Goal: Information Seeking & Learning: Learn about a topic

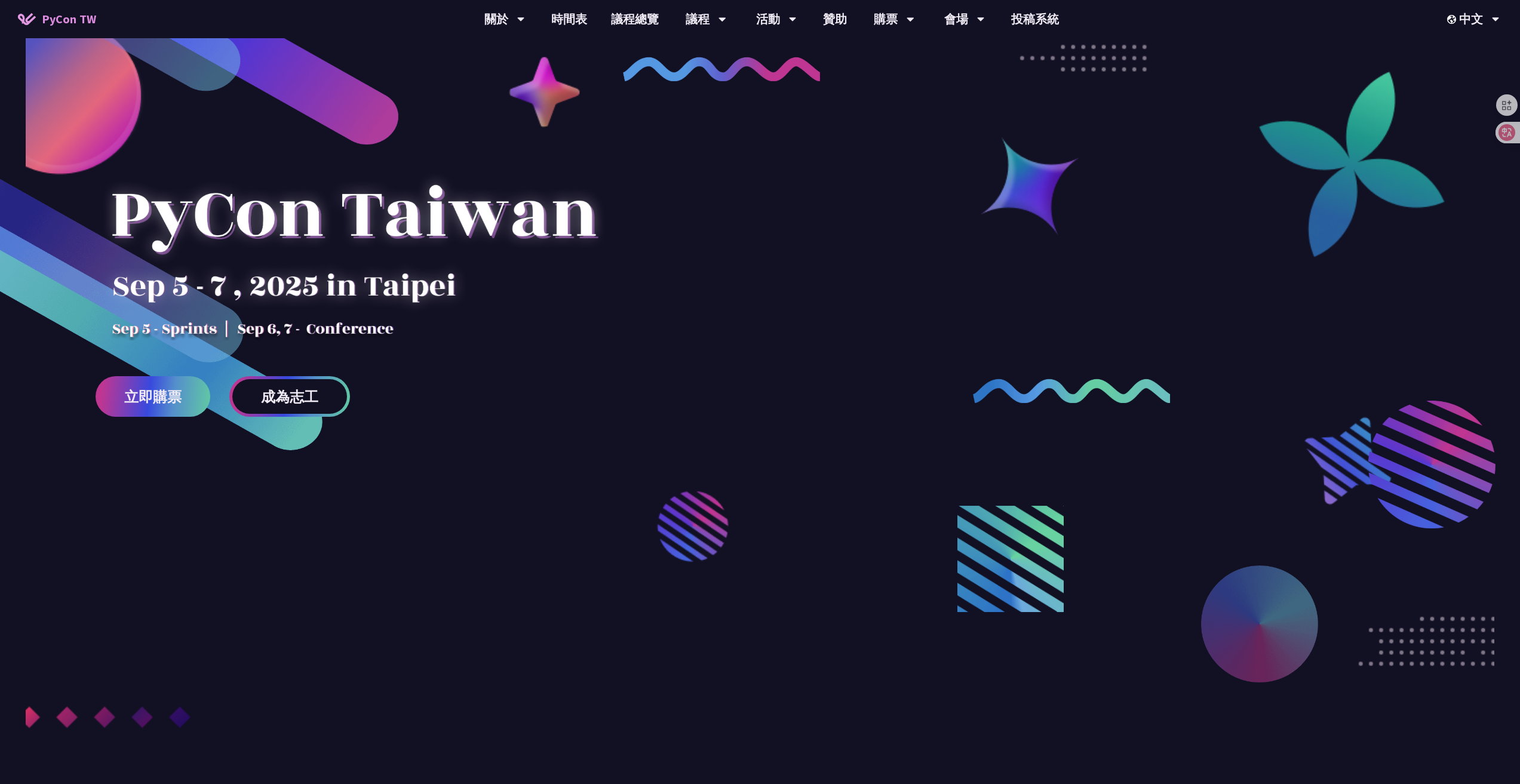
drag, startPoint x: 247, startPoint y: 275, endPoint x: 369, endPoint y: 288, distance: 122.7
click at [367, 287] on div at bounding box center [354, 236] width 516 height 209
click at [586, 19] on link "時間表" at bounding box center [569, 19] width 60 height 38
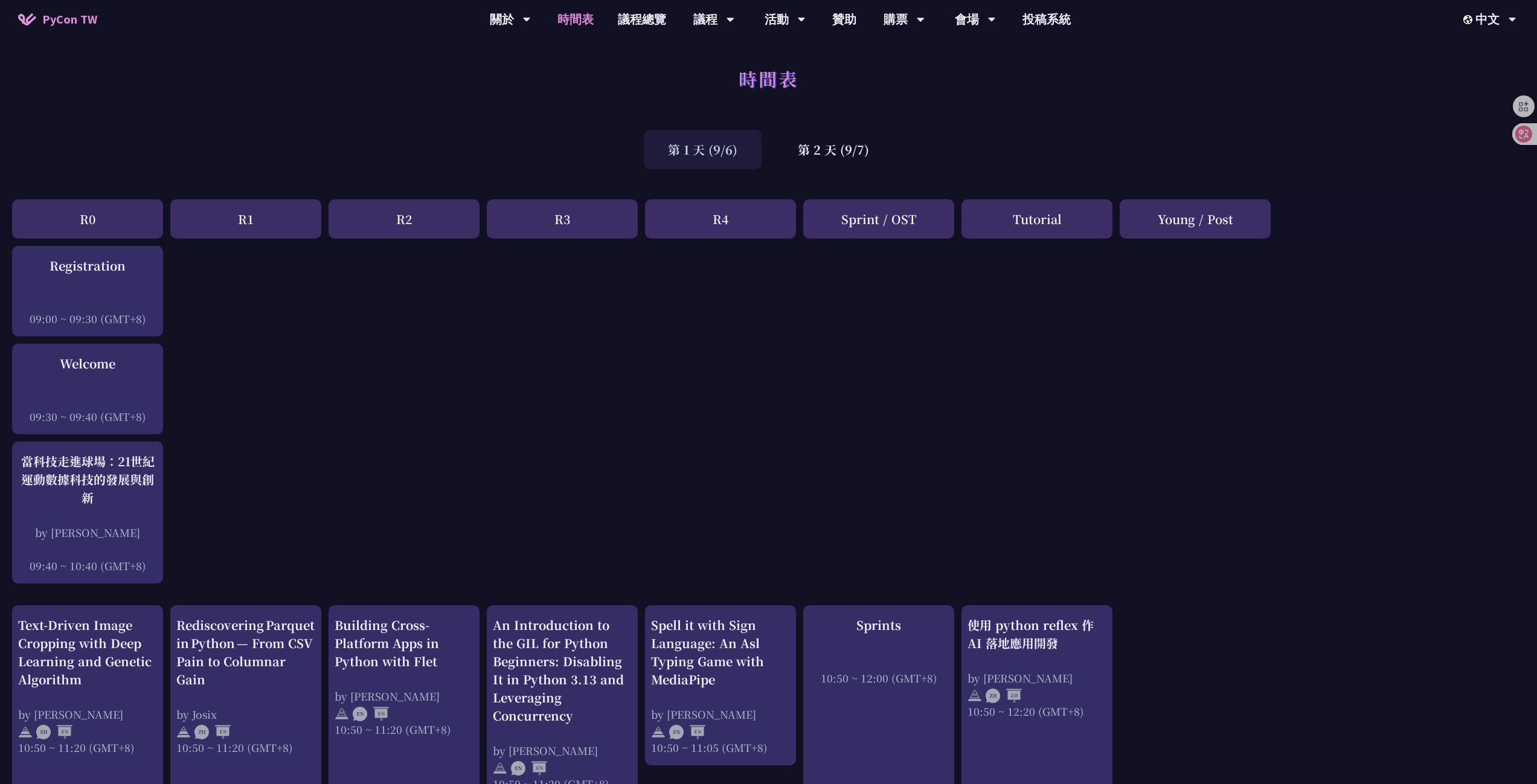
drag, startPoint x: 587, startPoint y: 688, endPoint x: 653, endPoint y: 64, distance: 627.5
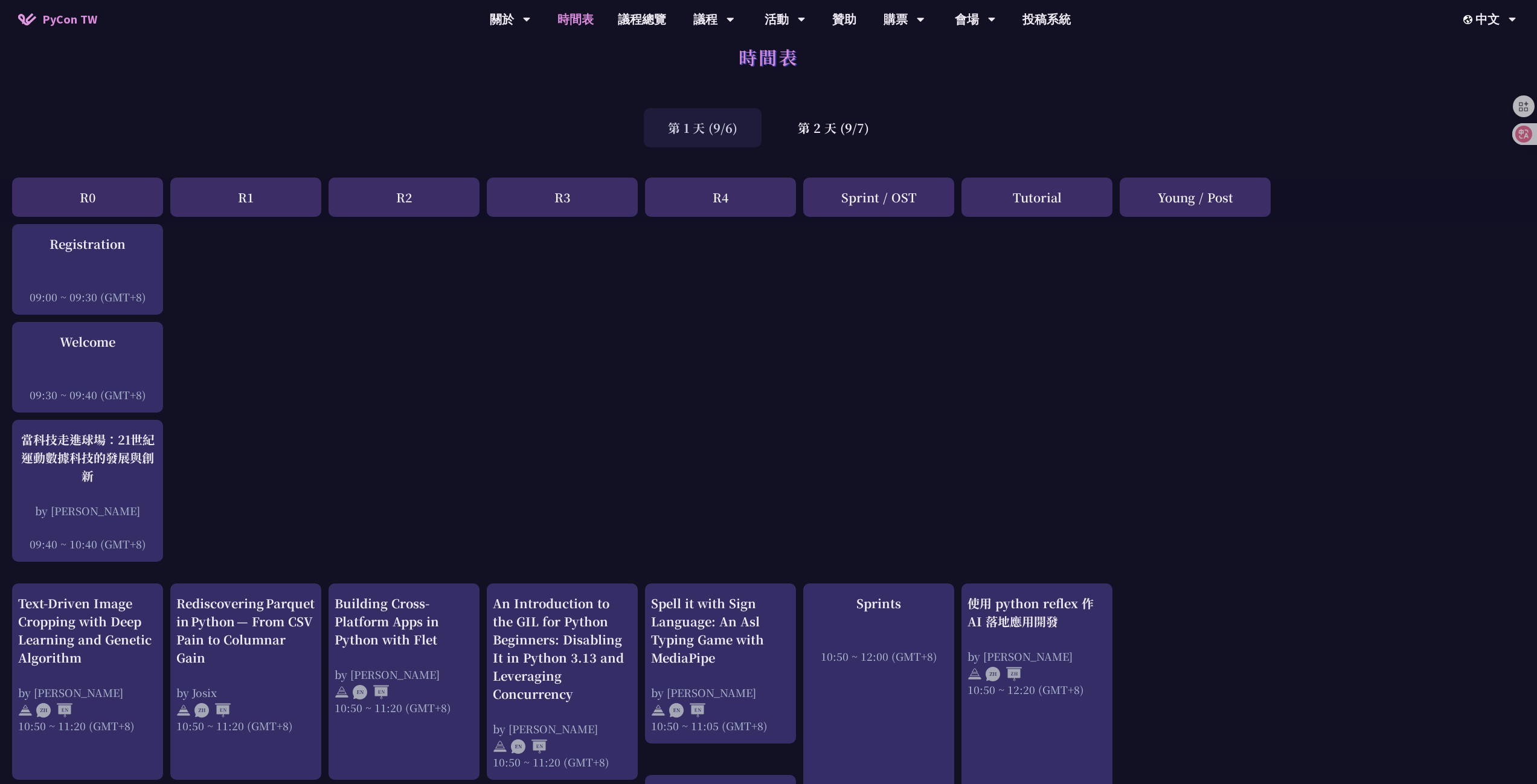
scroll to position [61, 0]
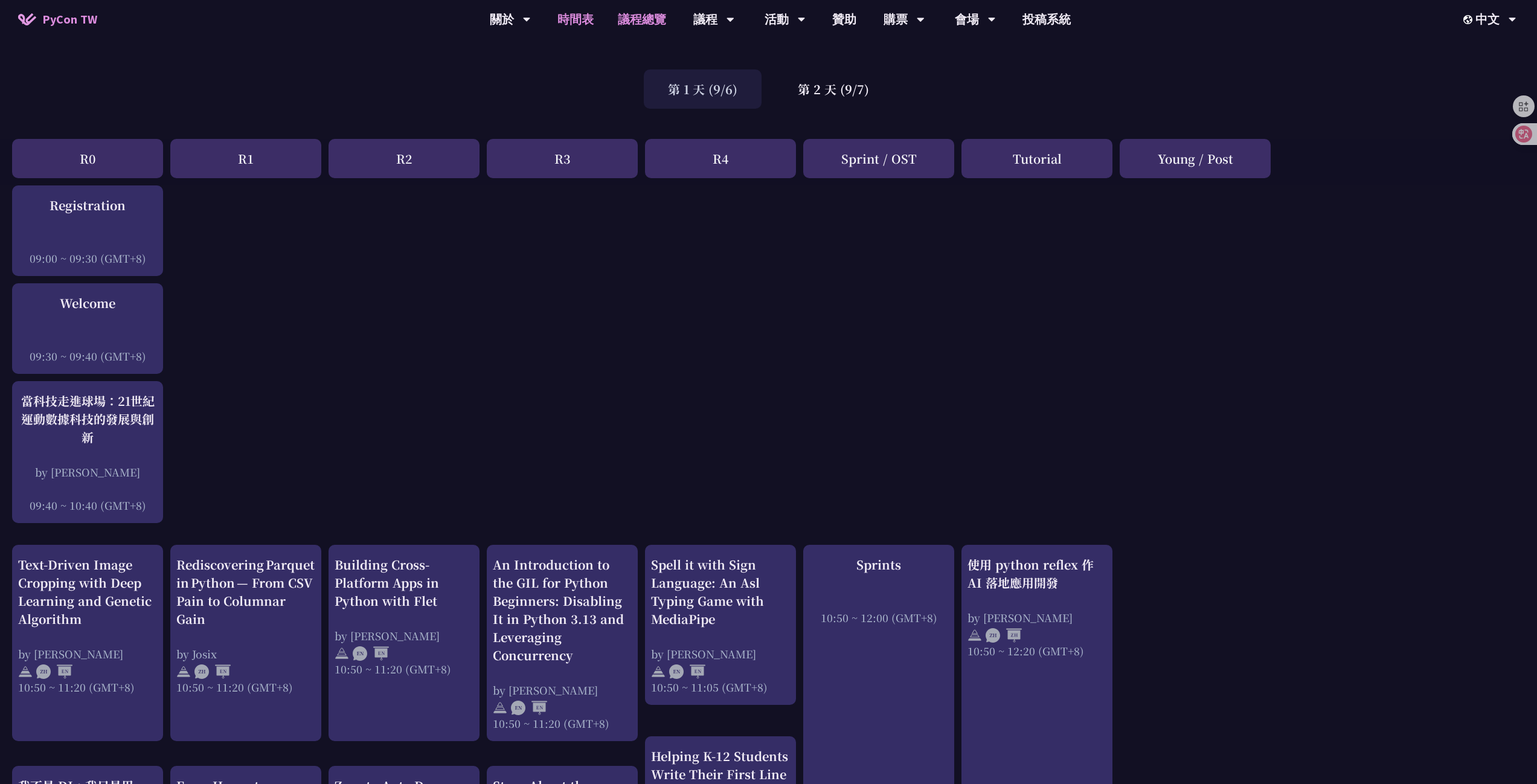
click at [669, 23] on link "議程總覽" at bounding box center [642, 19] width 73 height 39
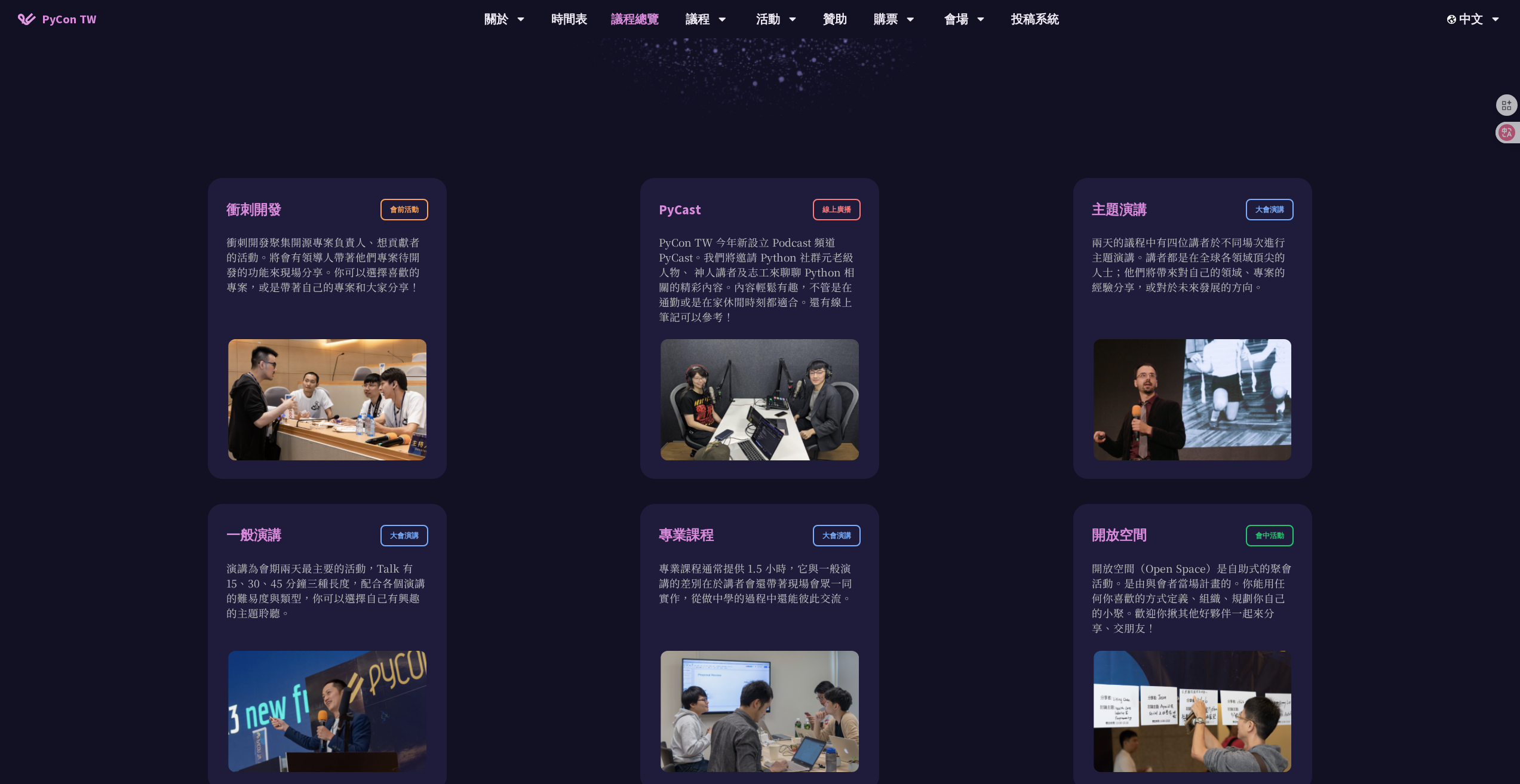
scroll to position [597, 0]
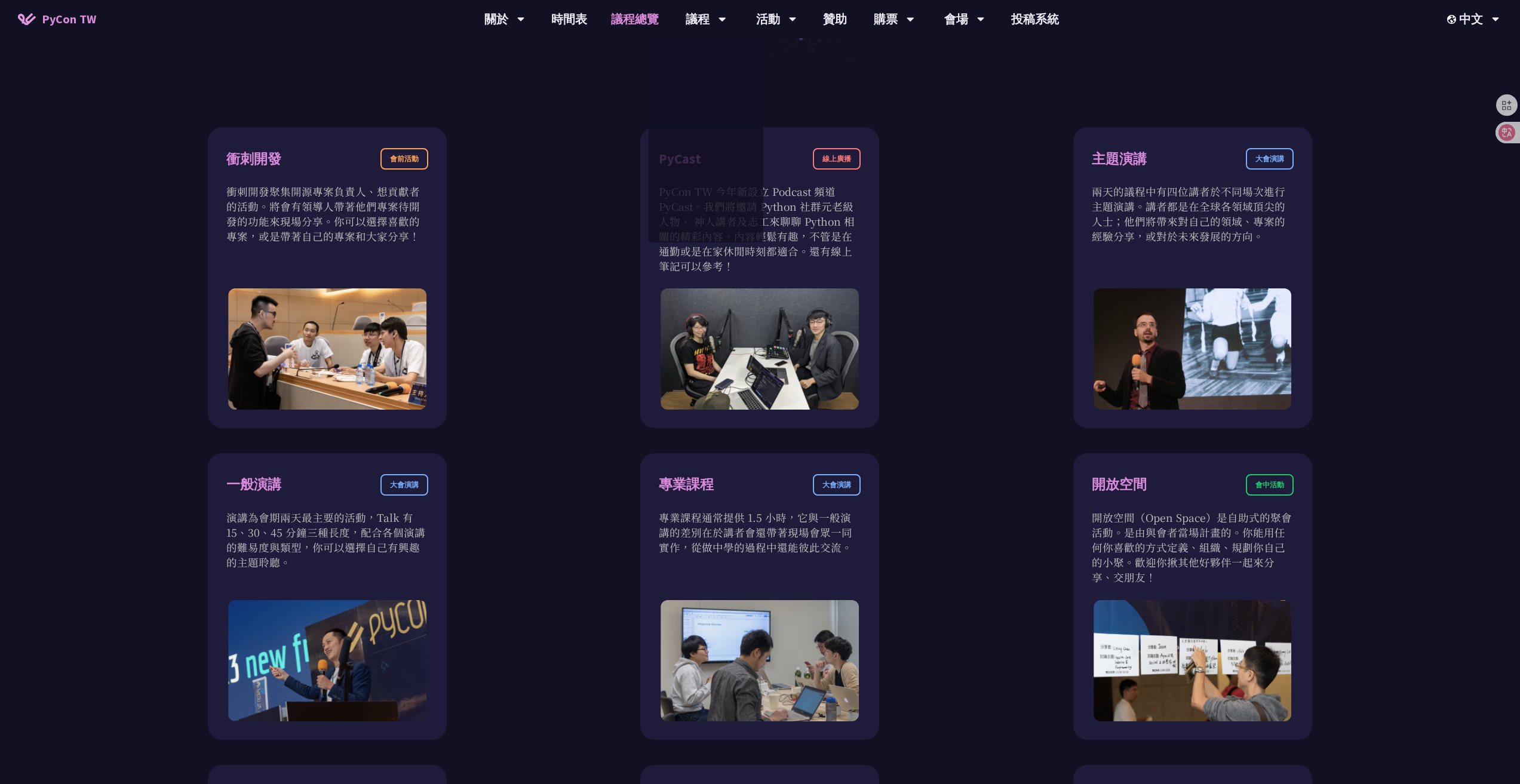
click at [542, 352] on div "衝刺開發 會前活動 衝刺開發聚集開源專案負責人、想貢獻者的活動。將會有領導人帶著他們專案待開發的功能來現場分享。你可以選擇喜歡的專案，或是帶著自己的專案和大家…" at bounding box center [760, 596] width 1276 height 938
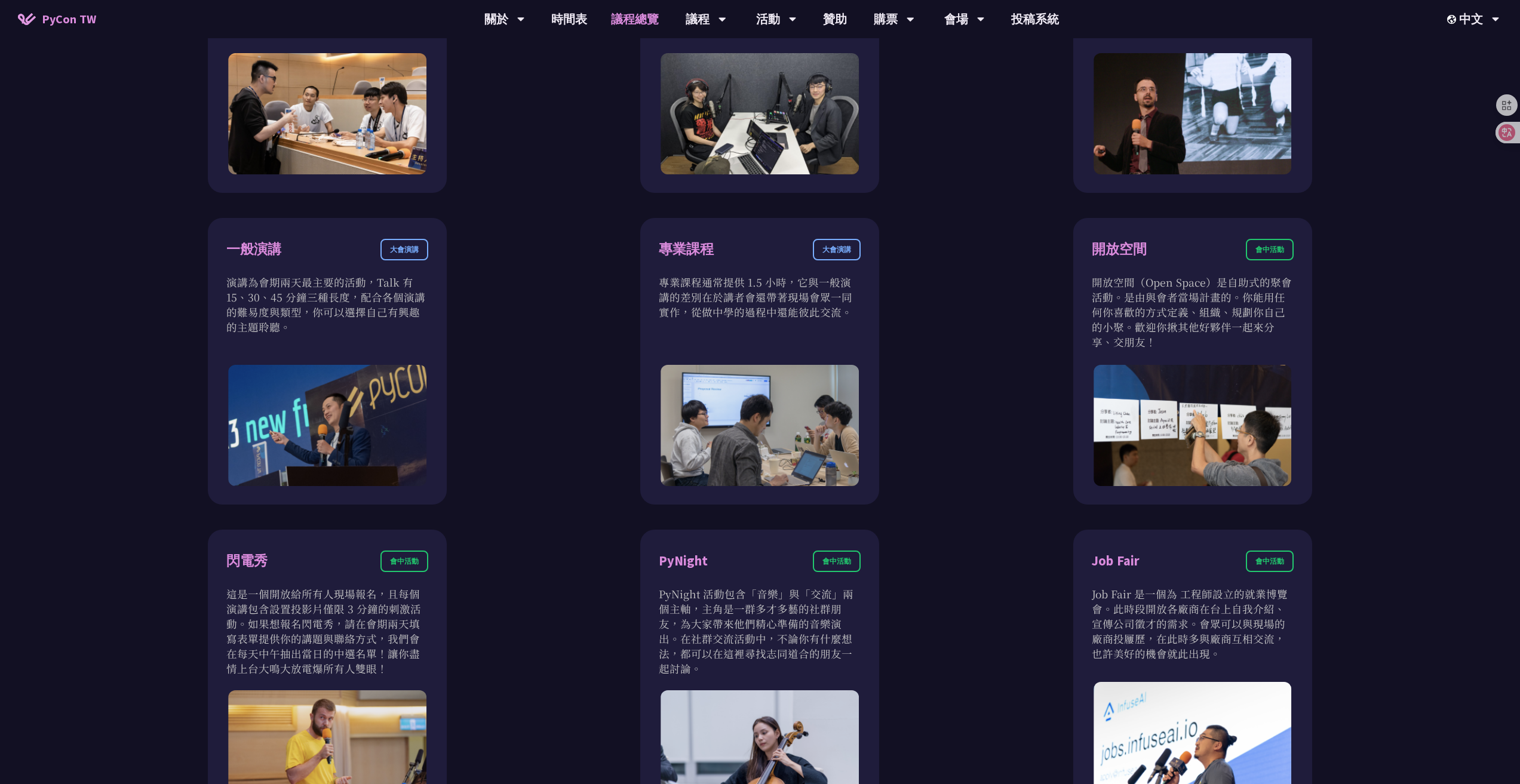
scroll to position [0, 0]
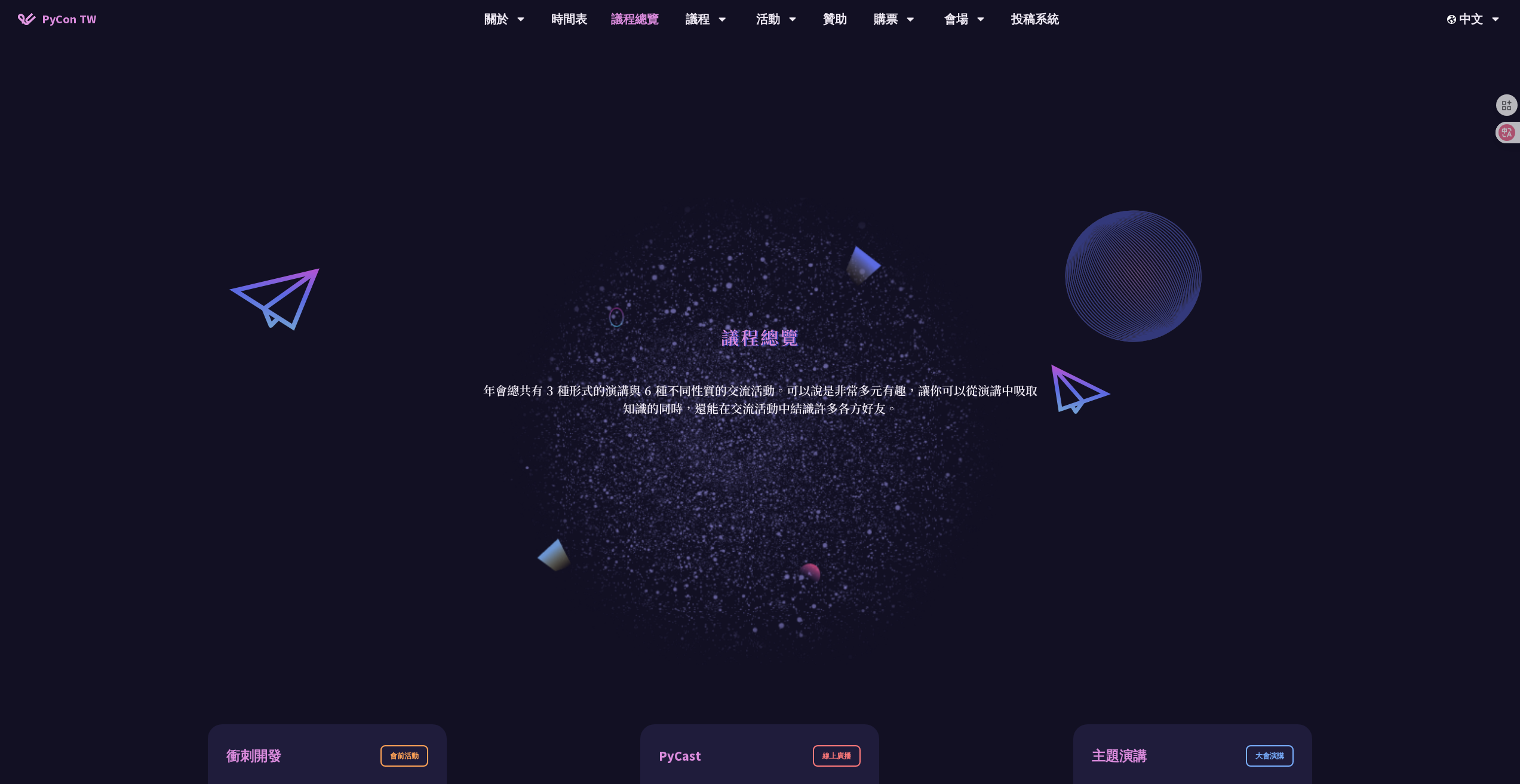
drag, startPoint x: 537, startPoint y: 355, endPoint x: 458, endPoint y: 93, distance: 273.7
click at [525, 18] on div "議程" at bounding box center [505, 19] width 41 height 38
click at [725, 186] on link "海報展" at bounding box center [706, 191] width 114 height 28
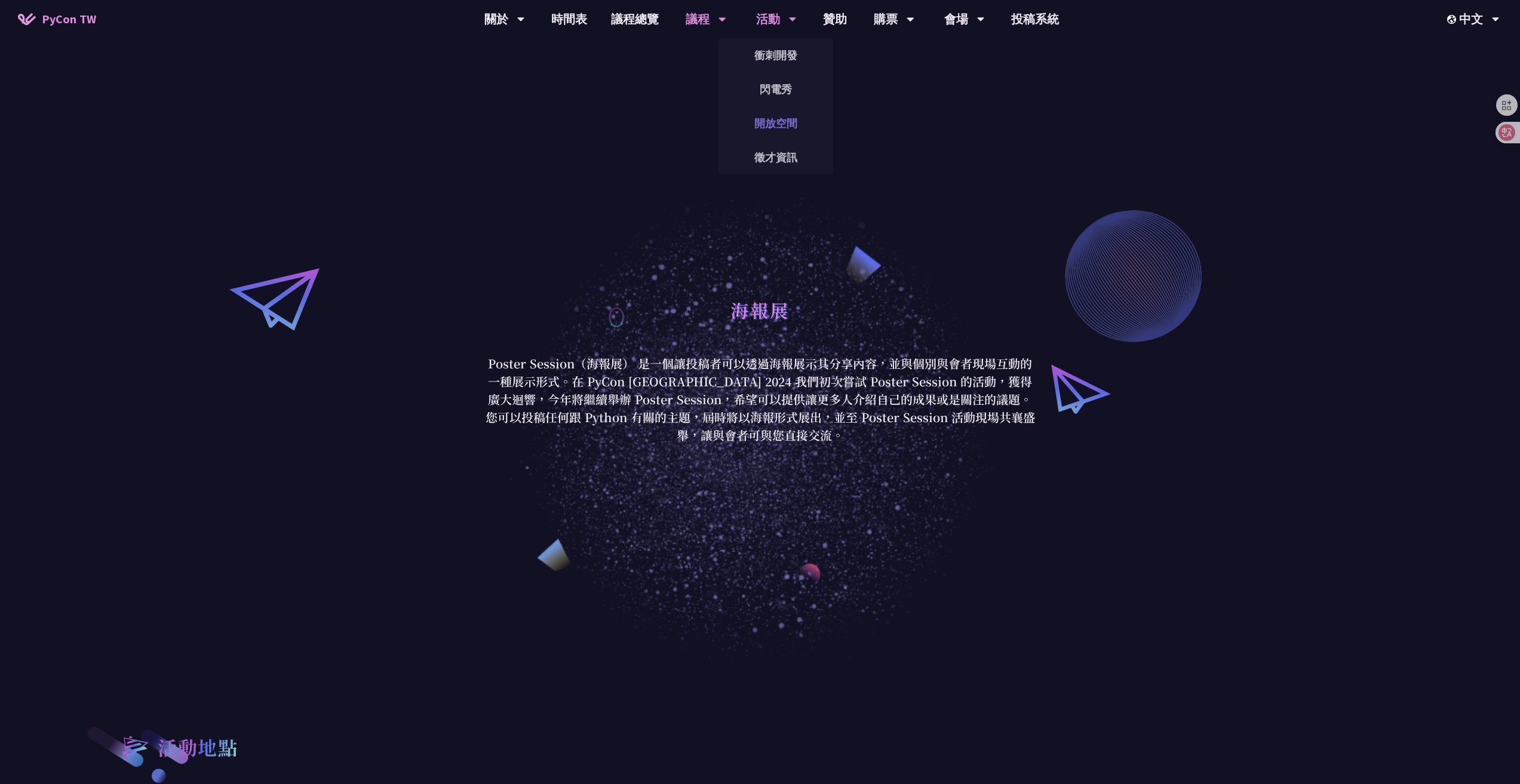
click at [800, 129] on link "開放空間" at bounding box center [775, 123] width 114 height 28
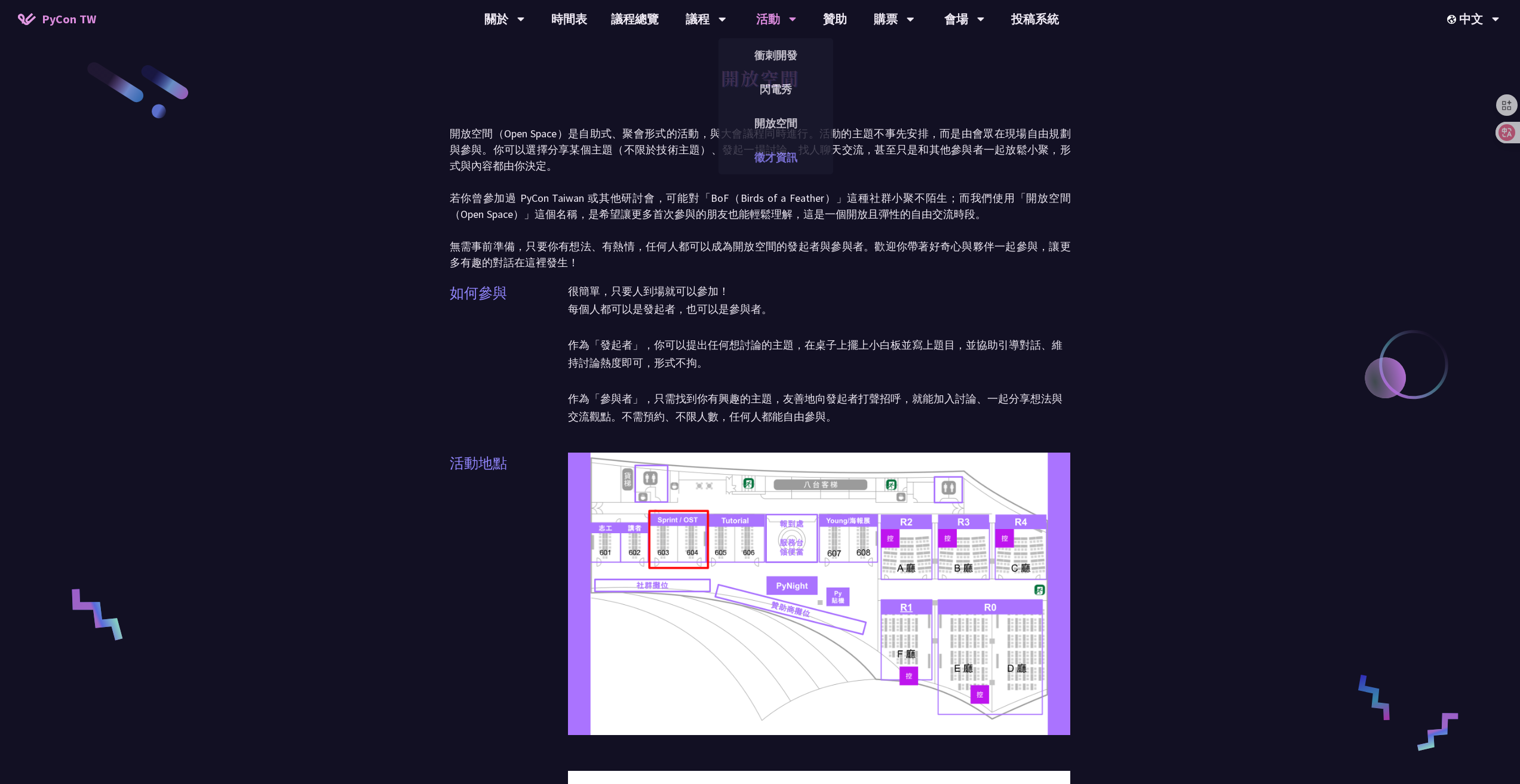
click at [781, 156] on link "徵才資訊" at bounding box center [775, 157] width 114 height 28
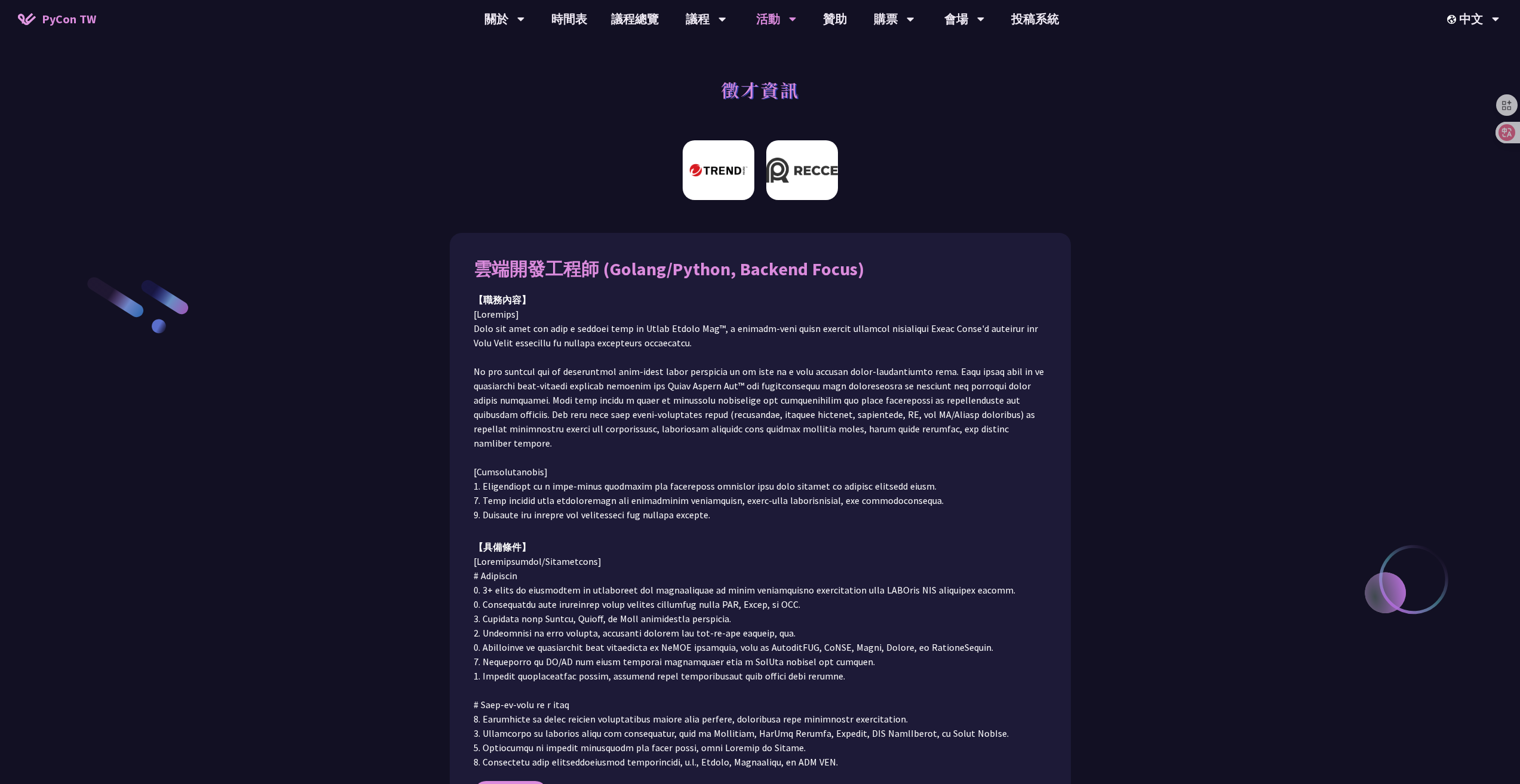
click at [805, 171] on img at bounding box center [802, 170] width 72 height 60
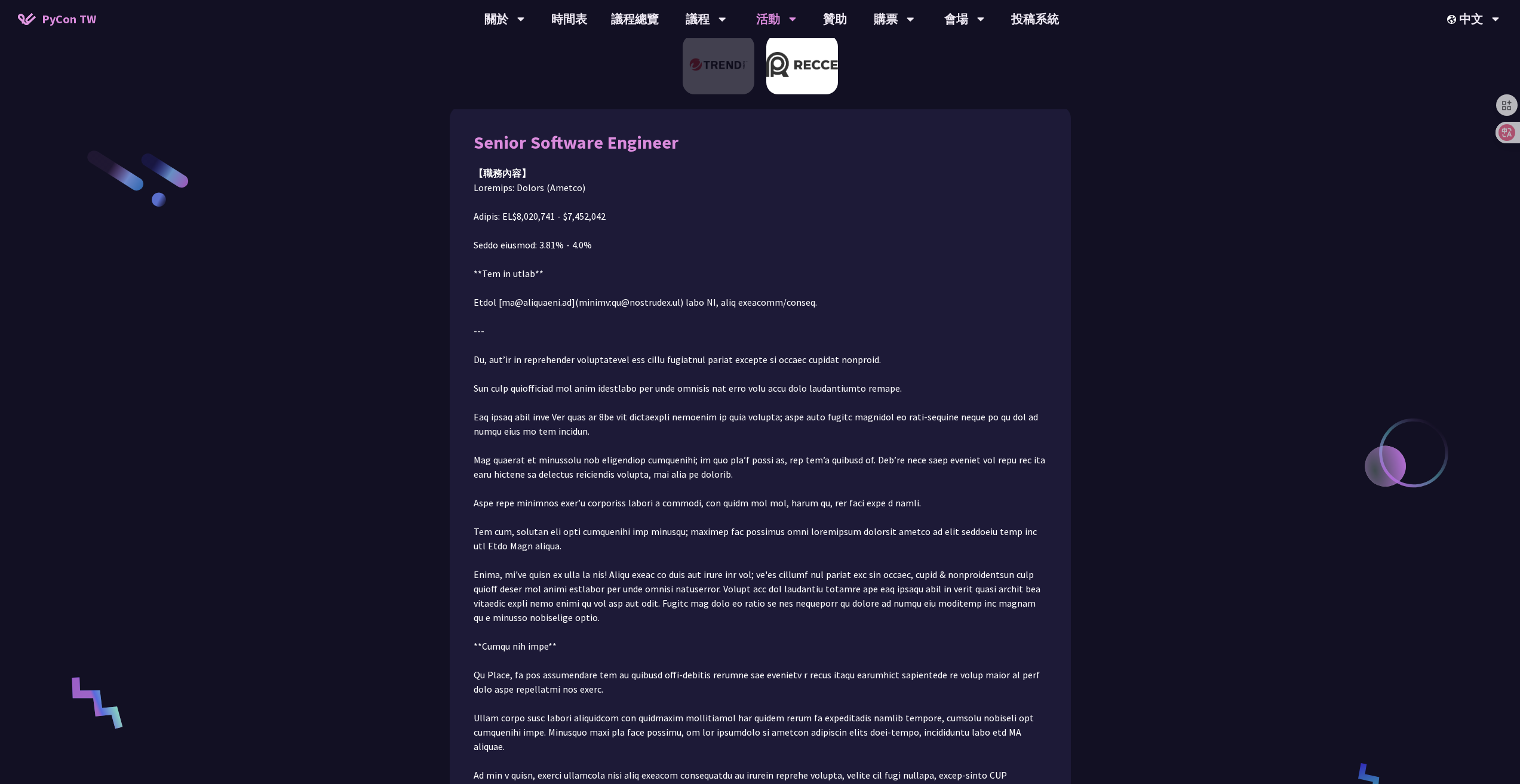
scroll to position [134, 0]
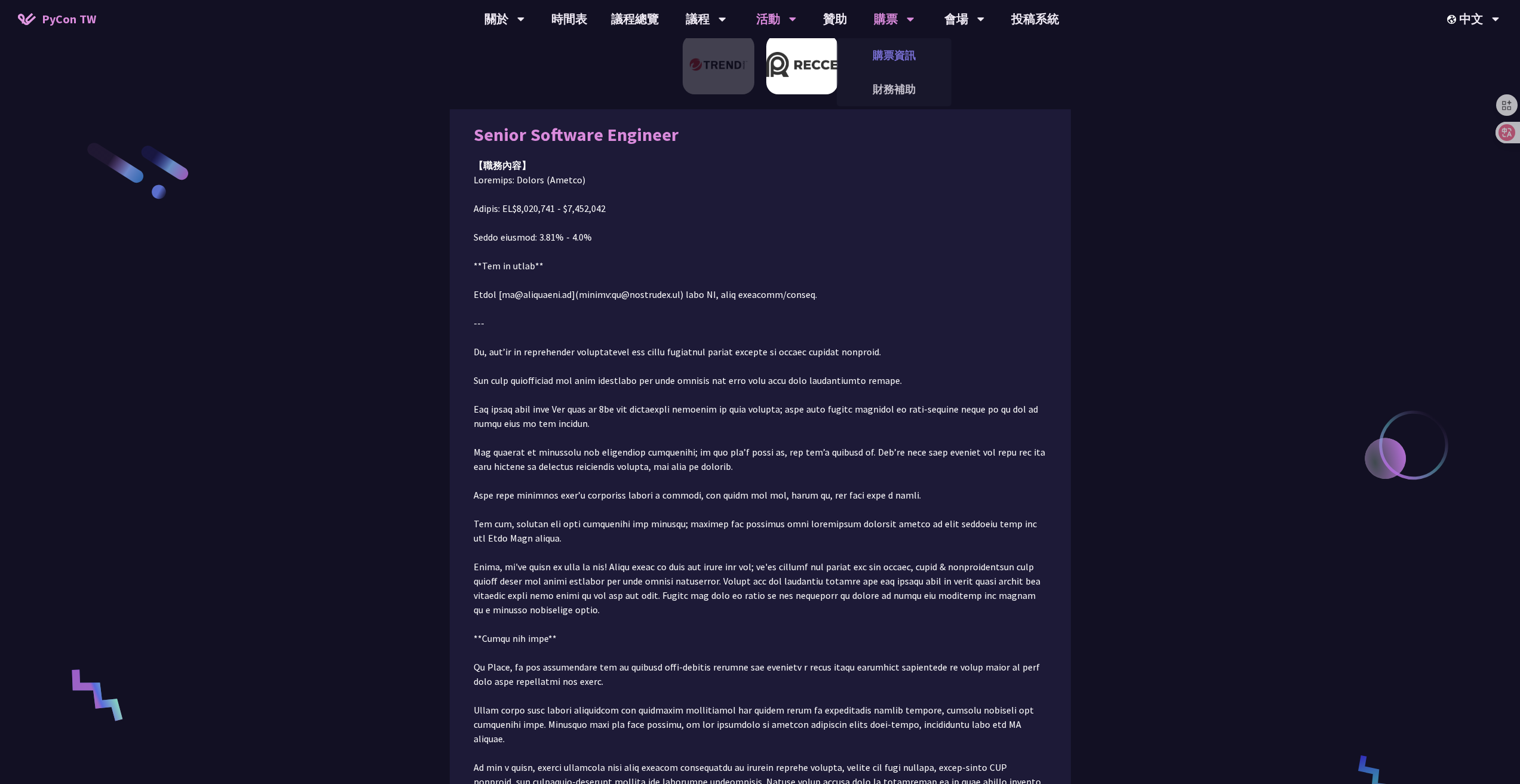
click at [900, 64] on link "購票資訊" at bounding box center [894, 55] width 114 height 28
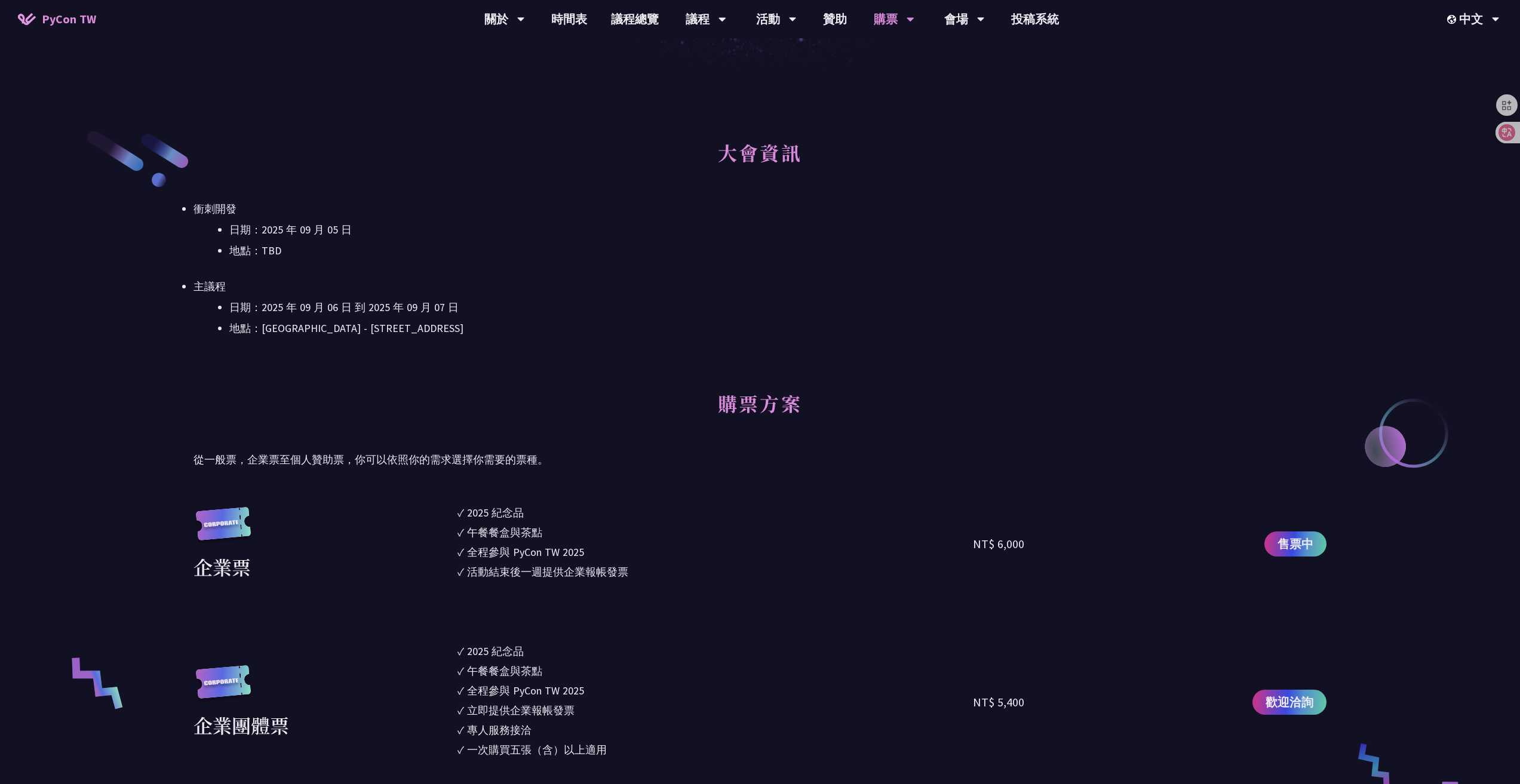
scroll to position [537, 0]
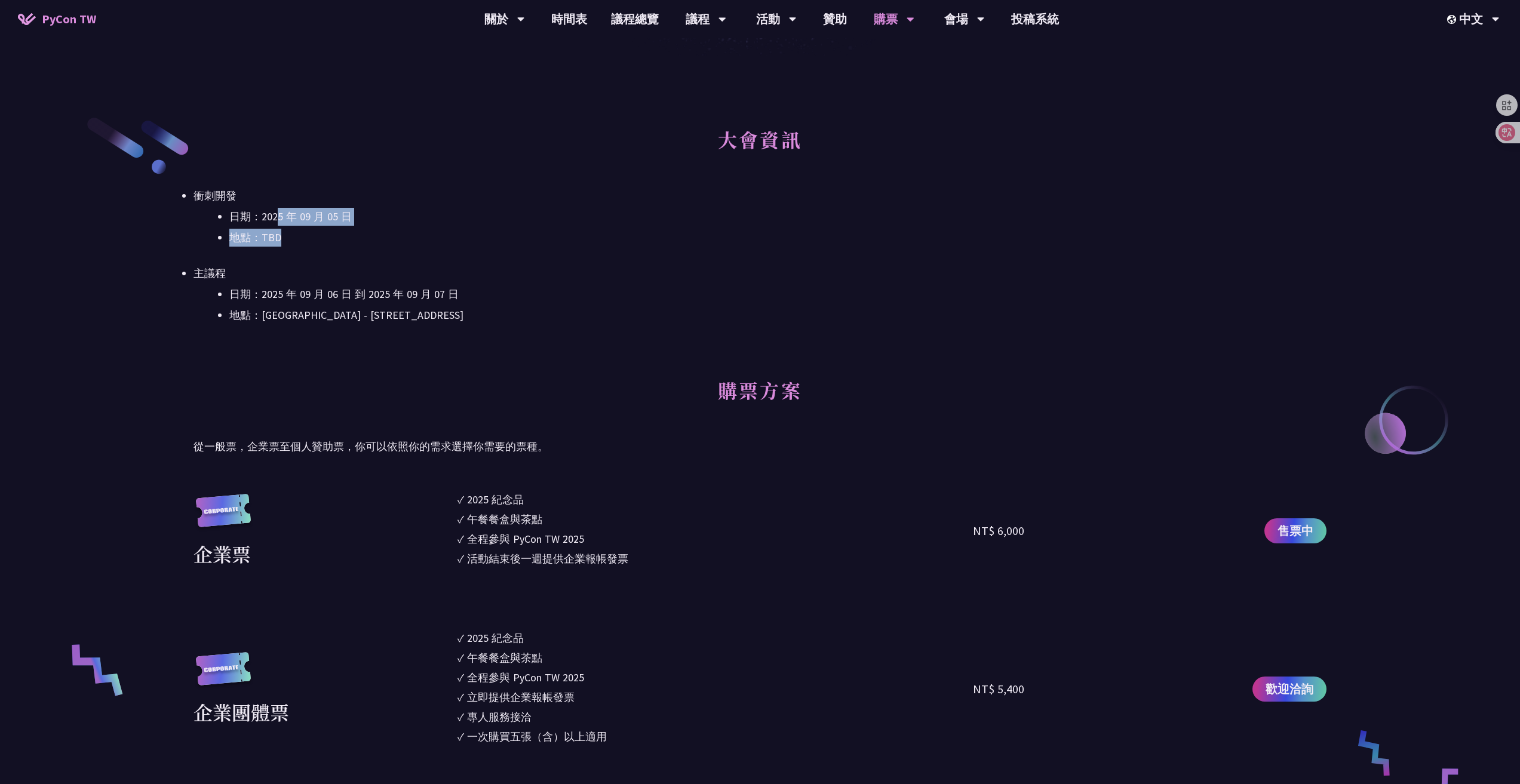
drag, startPoint x: 283, startPoint y: 211, endPoint x: 352, endPoint y: 236, distance: 73.4
click at [346, 231] on ul "日期：[DATE] 地點：TBD" at bounding box center [760, 227] width 1133 height 39
click at [367, 286] on li "日期：2025 年 09 月 06 日 到 2025 年 09 月 07 日" at bounding box center [778, 294] width 1097 height 18
drag, startPoint x: 351, startPoint y: 288, endPoint x: 356, endPoint y: 320, distance: 32.4
click at [356, 320] on ul "日期：[DATE] 到 [DATE] 地點：[GEOGRAPHIC_DATA] - ​[STREET_ADDRESS]" at bounding box center [760, 305] width 1133 height 39
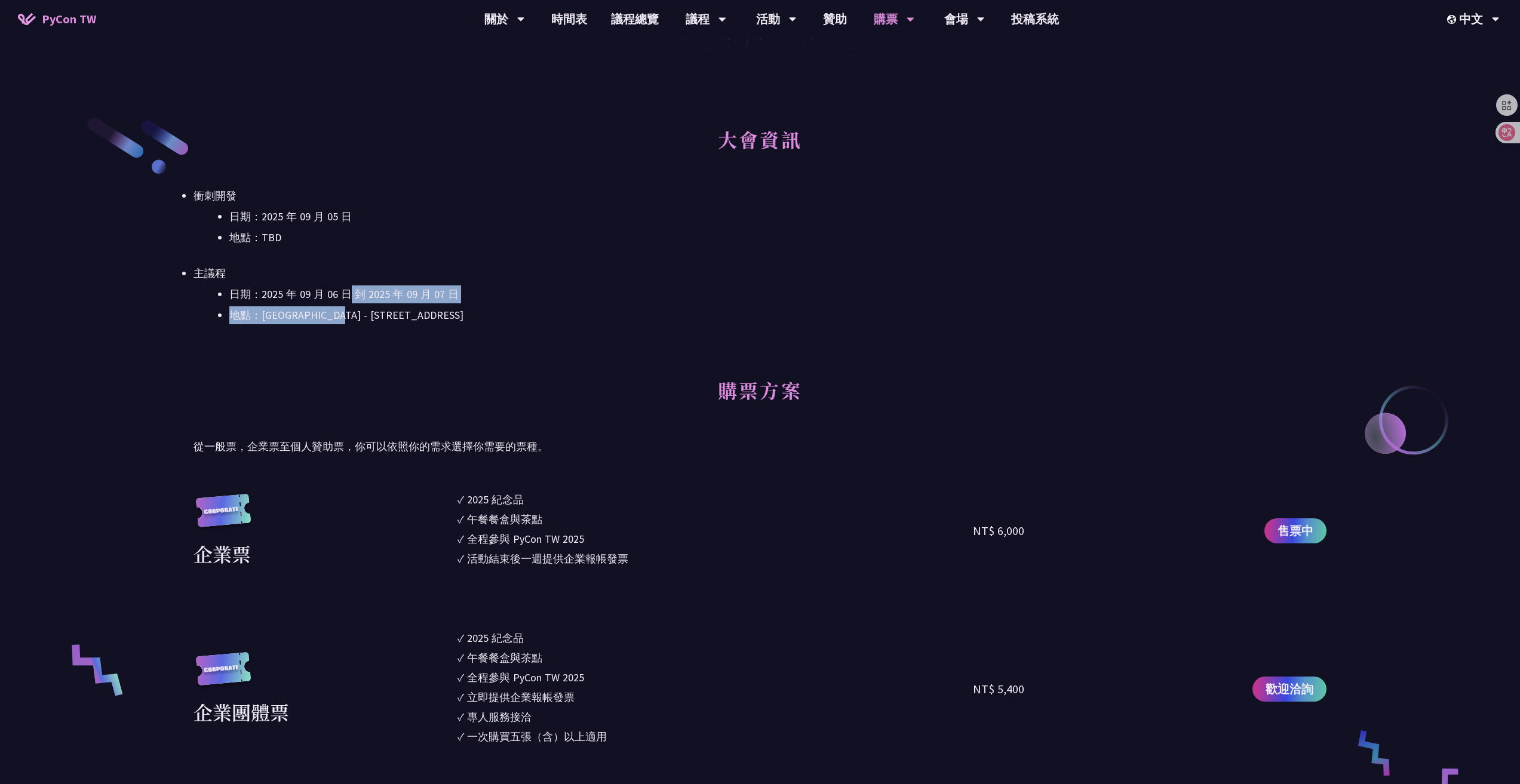
click at [356, 320] on li "地點：[GEOGRAPHIC_DATA] - ​[STREET_ADDRESS]" at bounding box center [778, 315] width 1097 height 18
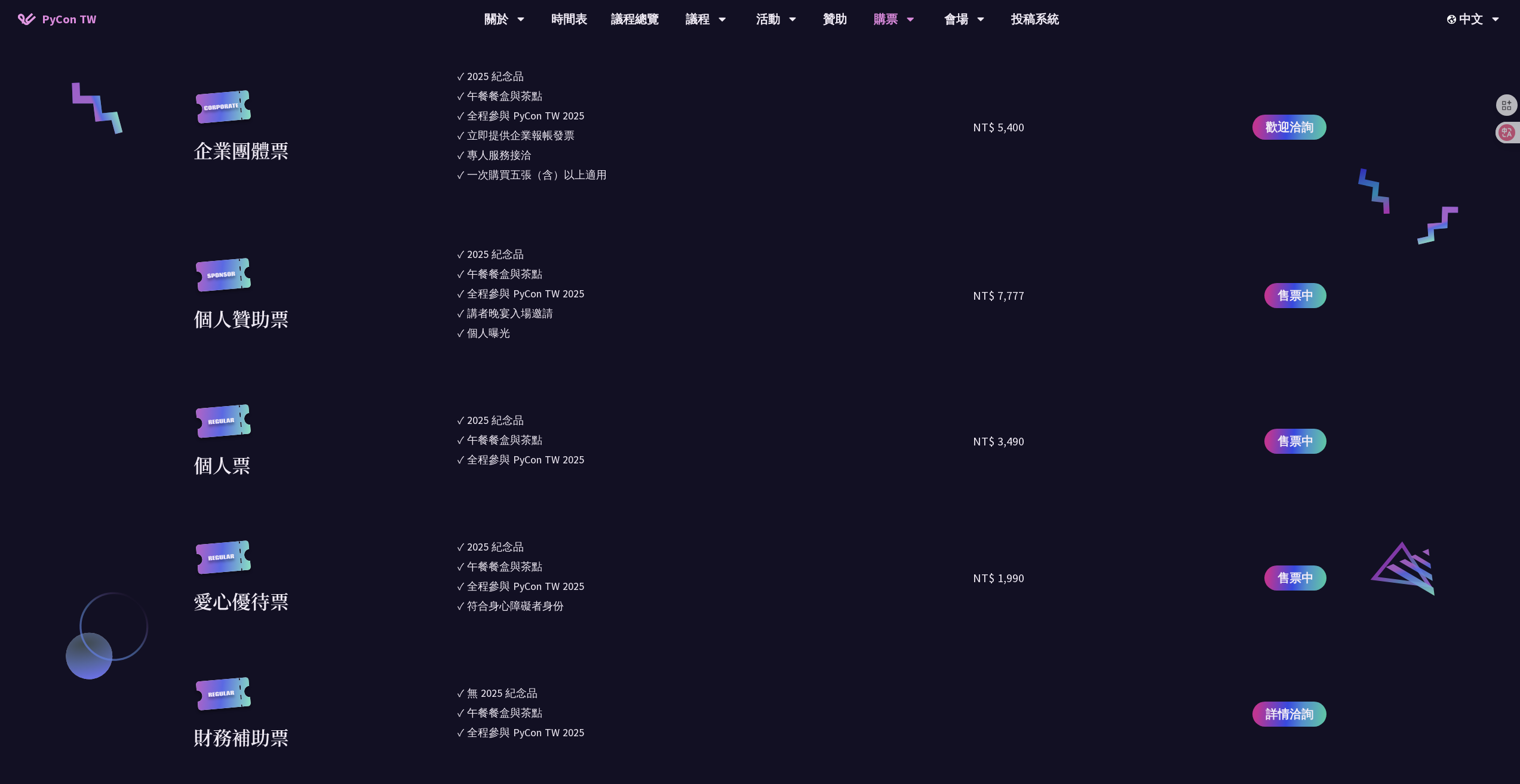
scroll to position [1195, 0]
